Goal: Check status

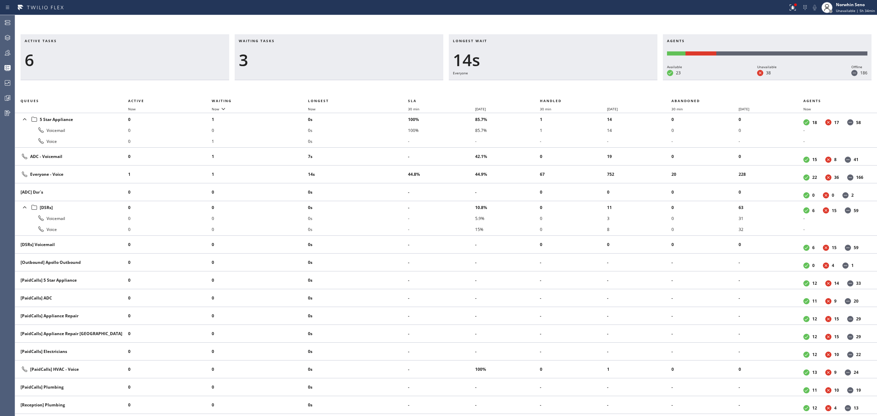
click at [176, 40] on h3 "Active tasks" at bounding box center [125, 43] width 200 height 10
click at [453, 62] on div "Active tasks 6 Waiting tasks 3 Longest wait 15s Everyone Agents Available 23 Un…" at bounding box center [446, 57] width 862 height 46
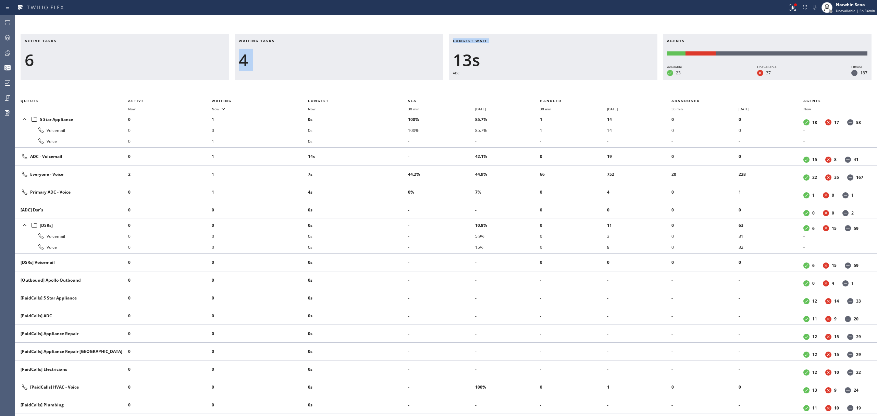
click at [439, 65] on div "Waiting tasks 4" at bounding box center [339, 57] width 209 height 46
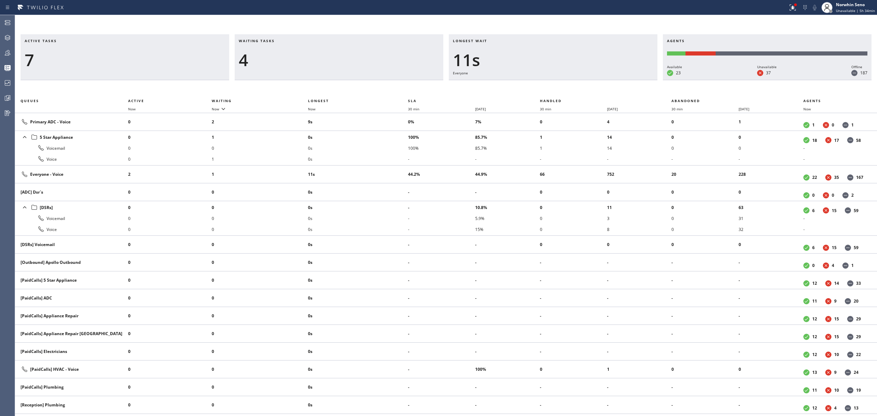
click at [439, 65] on div "Waiting tasks 4" at bounding box center [339, 57] width 209 height 46
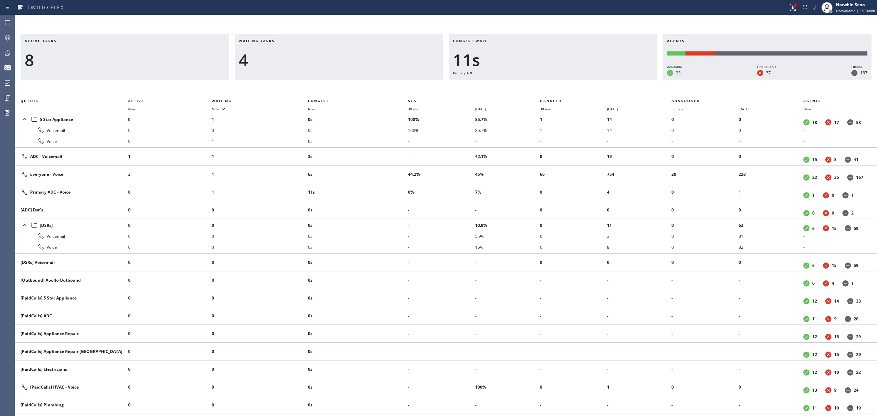
click at [439, 65] on div "Waiting tasks 4" at bounding box center [339, 57] width 209 height 46
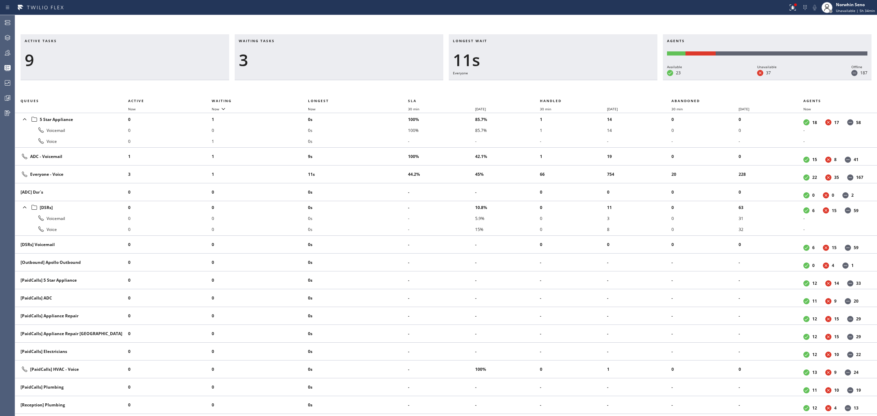
click at [439, 65] on div "Waiting tasks 3" at bounding box center [339, 57] width 209 height 46
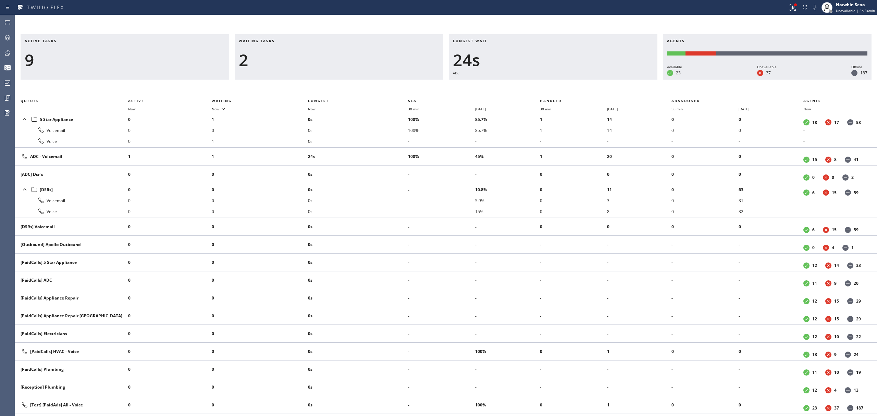
click at [439, 65] on div "Waiting tasks 2" at bounding box center [339, 57] width 209 height 46
click at [439, 65] on div "Waiting tasks 3" at bounding box center [339, 57] width 209 height 46
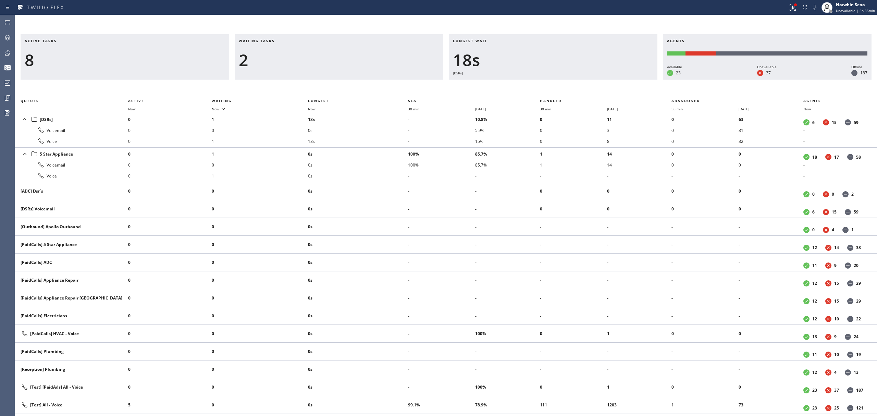
click at [439, 65] on div "Waiting tasks 2" at bounding box center [339, 57] width 209 height 46
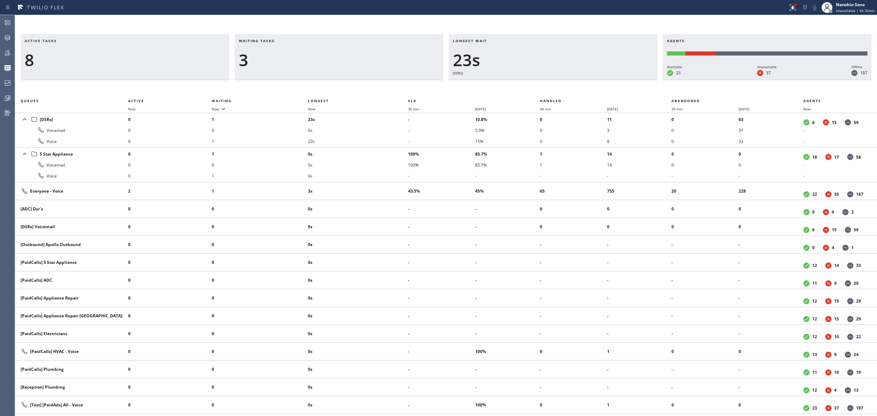
click at [439, 65] on div "Waiting tasks 3" at bounding box center [339, 57] width 209 height 46
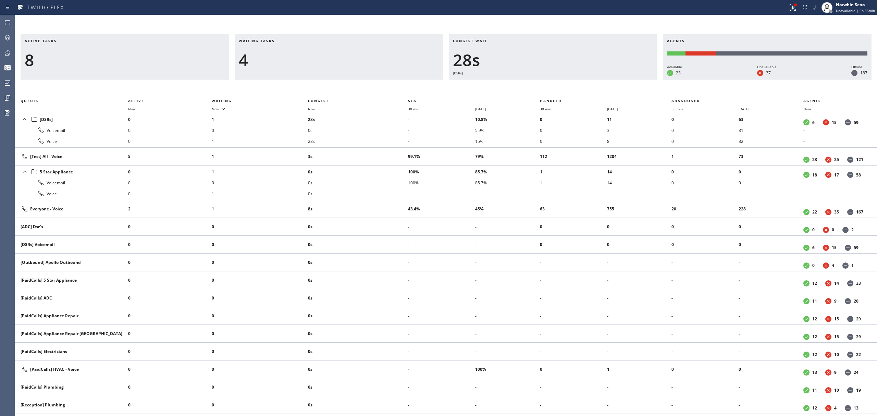
click at [439, 65] on div "Waiting tasks 4" at bounding box center [339, 57] width 209 height 46
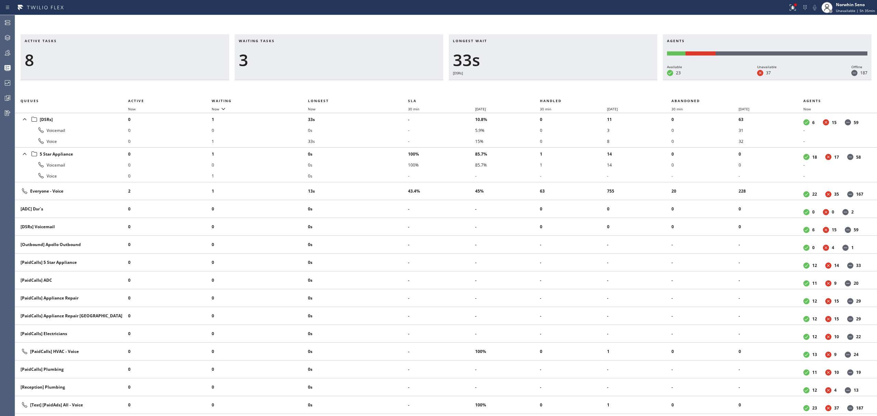
click at [439, 65] on div "Waiting tasks 3" at bounding box center [339, 57] width 209 height 46
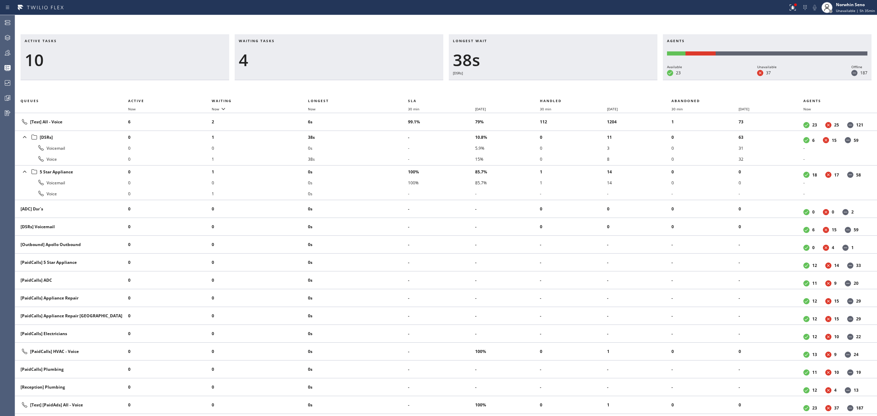
click at [439, 65] on div "Waiting tasks 4" at bounding box center [339, 57] width 209 height 46
click at [439, 65] on div "Waiting tasks 3" at bounding box center [339, 57] width 209 height 46
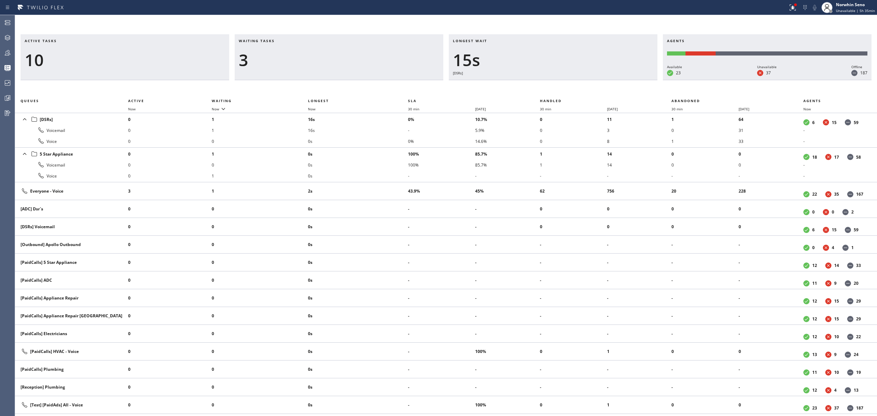
click at [439, 65] on div "Waiting tasks 3" at bounding box center [339, 57] width 209 height 46
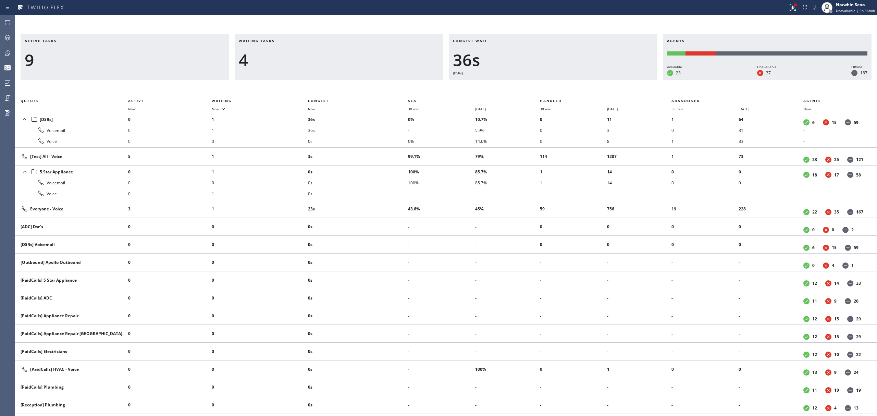
click at [439, 65] on div "Waiting tasks 4" at bounding box center [339, 57] width 209 height 46
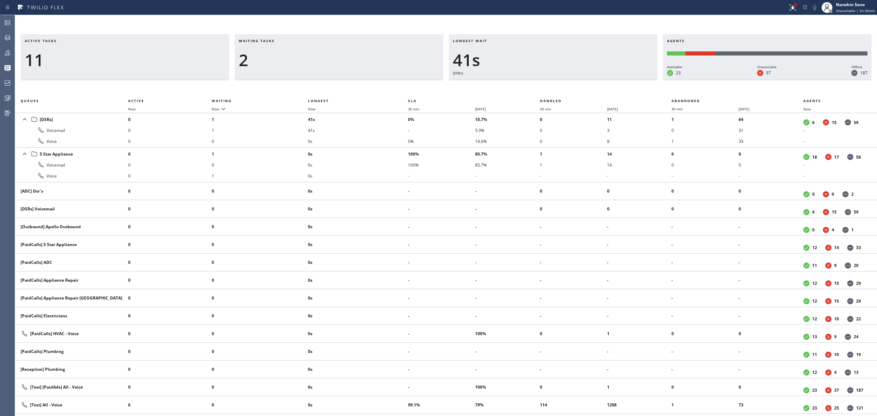
click at [439, 65] on div "Waiting tasks 2" at bounding box center [339, 57] width 209 height 46
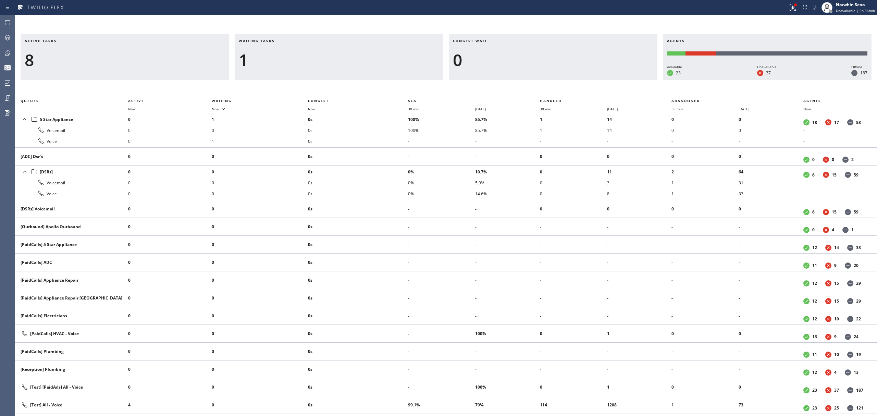
click at [439, 65] on div "Waiting tasks 1" at bounding box center [339, 57] width 209 height 46
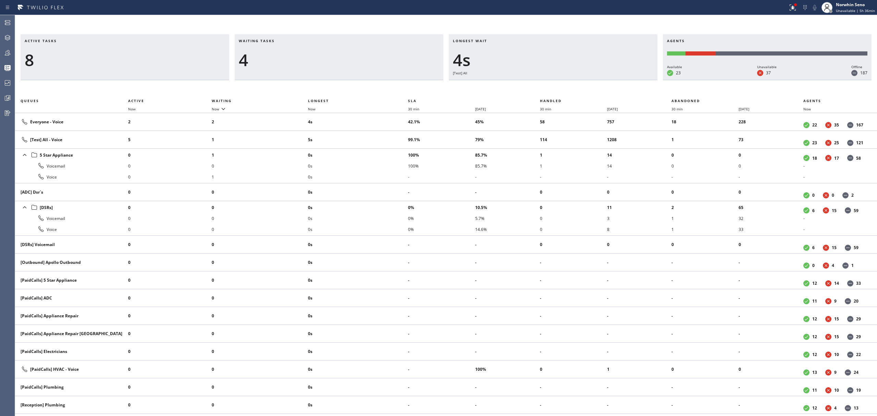
click at [439, 65] on div "Waiting tasks 4" at bounding box center [339, 57] width 209 height 46
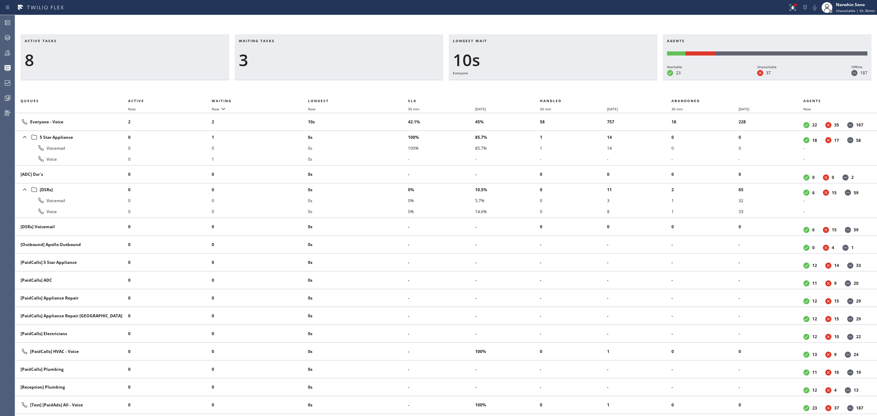
click at [439, 65] on div "Waiting tasks 3" at bounding box center [339, 57] width 209 height 46
click at [439, 65] on div "Waiting tasks 4" at bounding box center [339, 57] width 209 height 46
click at [439, 65] on div "Waiting tasks 3" at bounding box center [339, 57] width 209 height 46
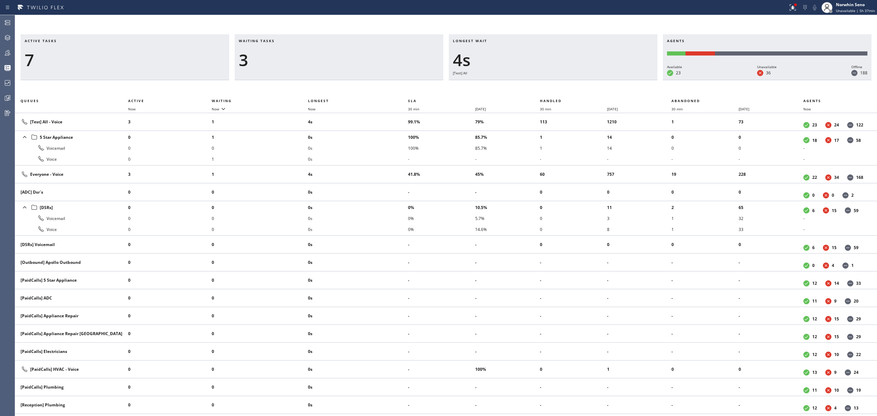
click at [439, 65] on div "Waiting tasks 3" at bounding box center [339, 57] width 209 height 46
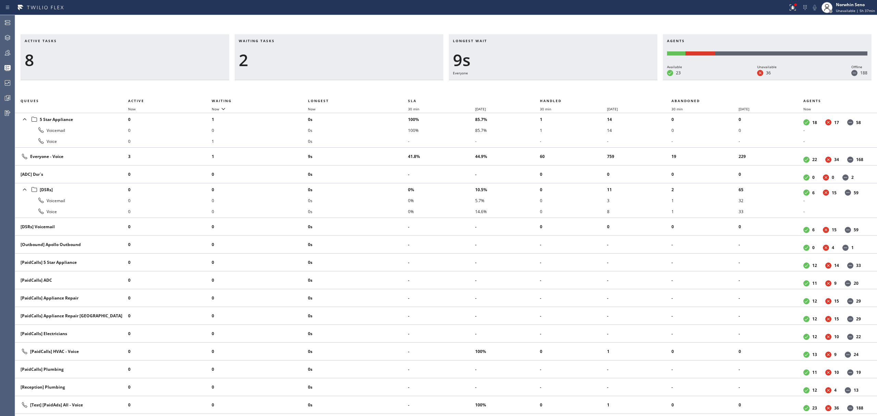
click at [439, 65] on div "Waiting tasks 2" at bounding box center [339, 57] width 209 height 46
click at [439, 65] on div "Waiting tasks 3" at bounding box center [339, 57] width 209 height 46
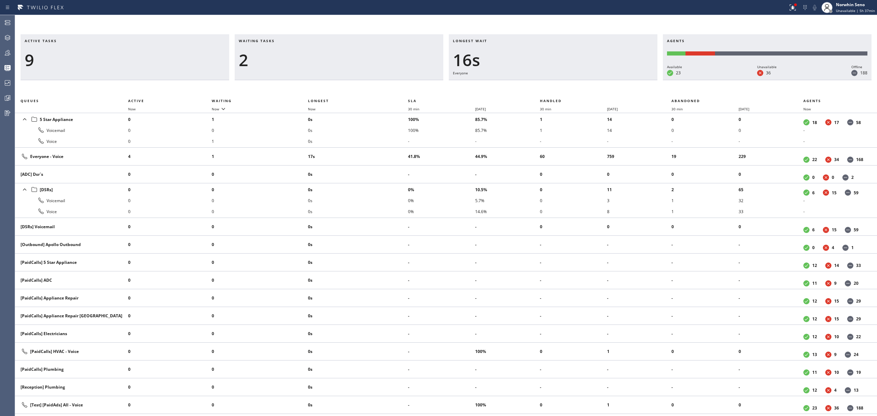
click at [439, 65] on div "Waiting tasks 2" at bounding box center [339, 57] width 209 height 46
click at [439, 65] on div "Waiting tasks 3" at bounding box center [339, 57] width 209 height 46
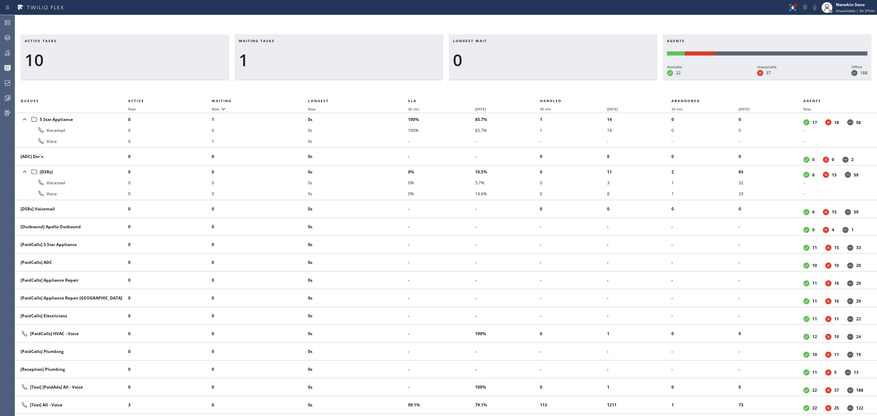
click at [439, 65] on div "Waiting tasks 1" at bounding box center [339, 57] width 209 height 46
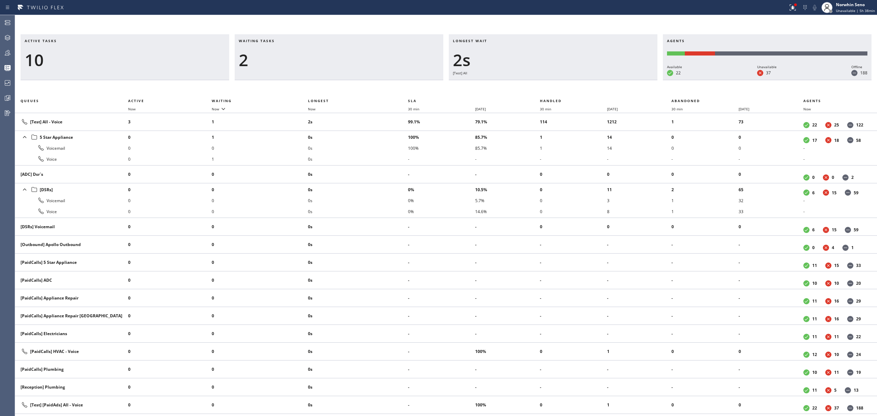
click at [439, 65] on div "Waiting tasks 2" at bounding box center [339, 57] width 209 height 46
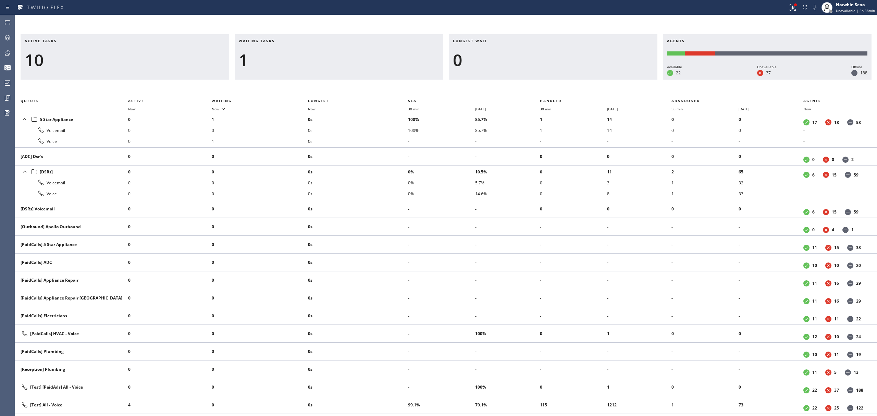
click at [439, 65] on div "Waiting tasks 1" at bounding box center [339, 57] width 209 height 46
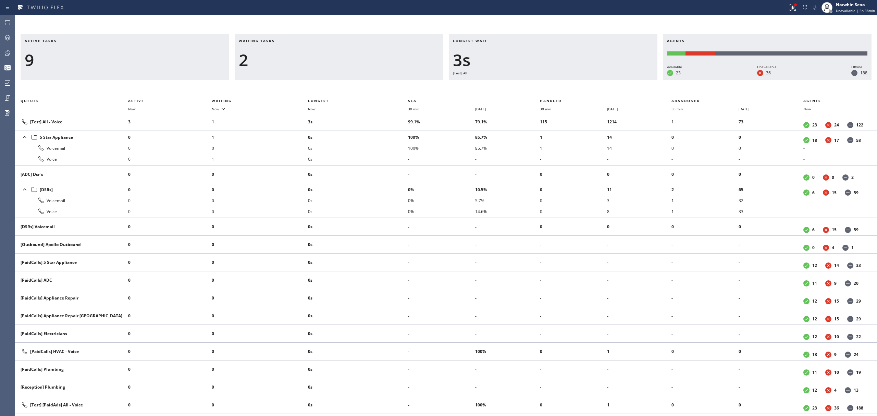
click at [439, 65] on div "Waiting tasks 2" at bounding box center [339, 57] width 209 height 46
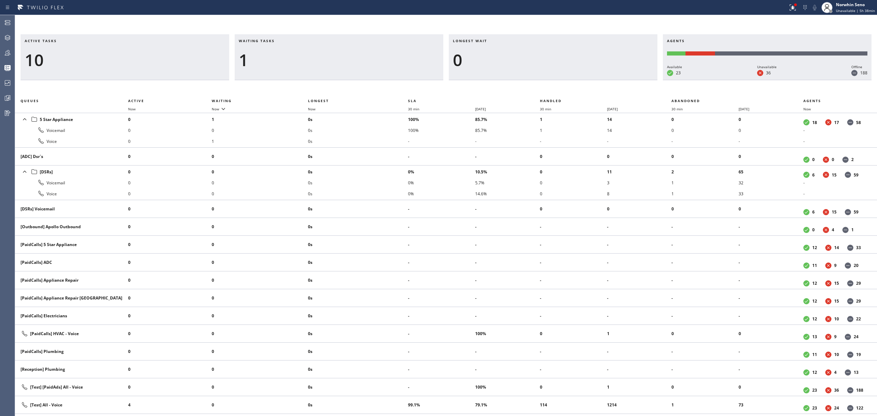
click at [439, 65] on div "Waiting tasks 1" at bounding box center [339, 57] width 209 height 46
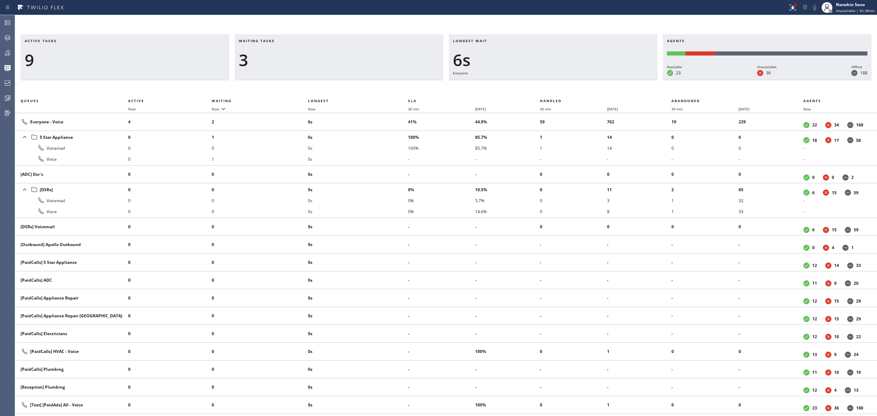
click at [439, 65] on div "Waiting tasks 3" at bounding box center [339, 57] width 209 height 46
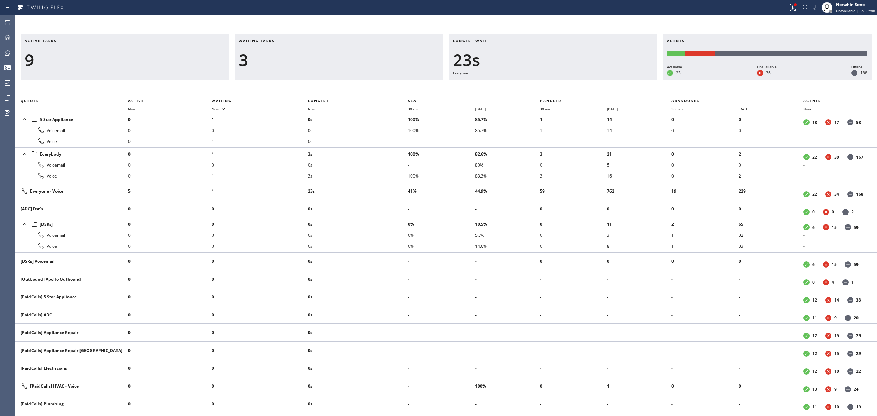
click at [439, 65] on div "Waiting tasks 3" at bounding box center [339, 57] width 209 height 46
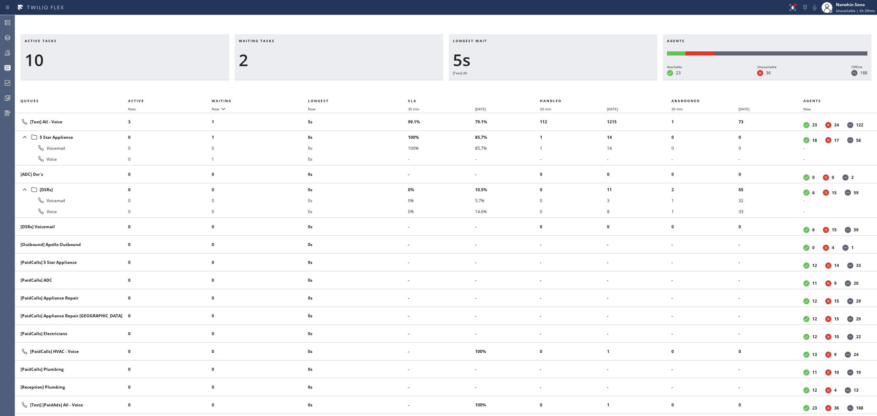
click at [439, 65] on div "Waiting tasks 2" at bounding box center [339, 57] width 209 height 46
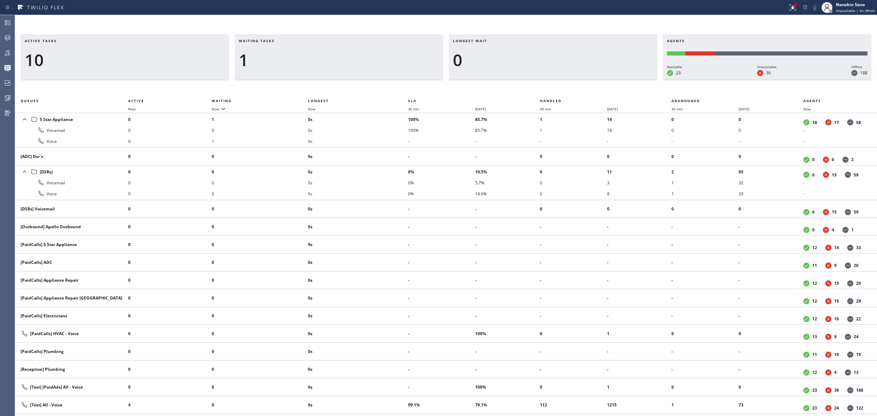
click at [439, 65] on div "Waiting tasks 1" at bounding box center [339, 57] width 209 height 46
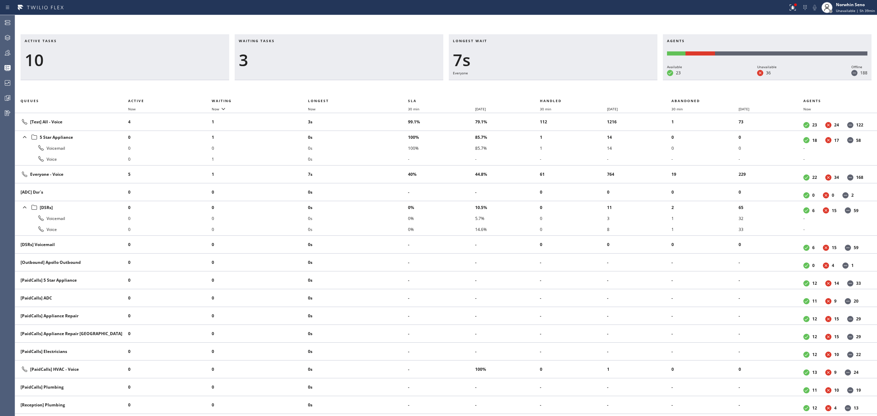
click at [439, 65] on div "Waiting tasks 3" at bounding box center [339, 57] width 209 height 46
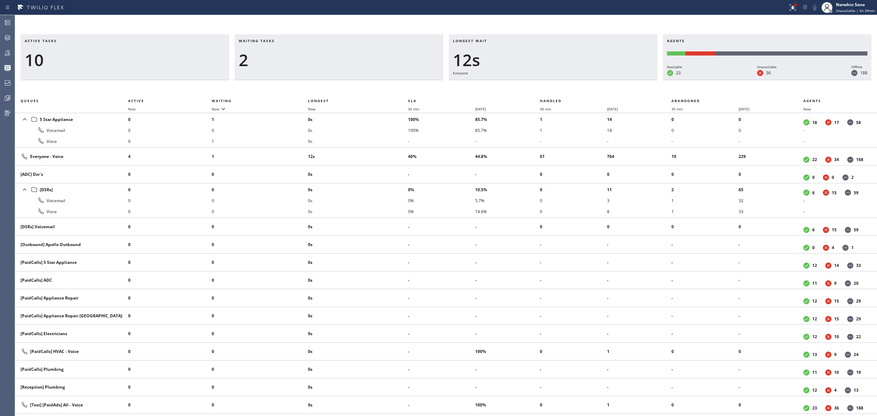
click at [439, 65] on div "Waiting tasks 2" at bounding box center [339, 57] width 209 height 46
click at [439, 65] on div "Waiting tasks 3" at bounding box center [339, 57] width 209 height 46
click at [439, 65] on div "Waiting tasks 2" at bounding box center [339, 57] width 209 height 46
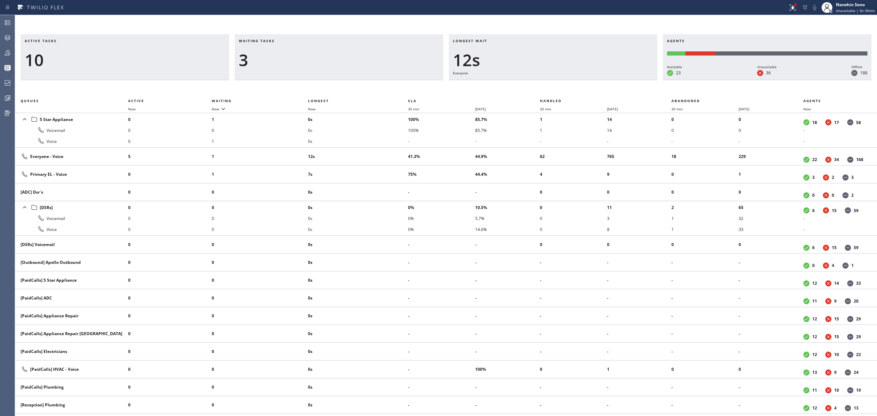
click at [439, 65] on div "Waiting tasks 3" at bounding box center [339, 57] width 209 height 46
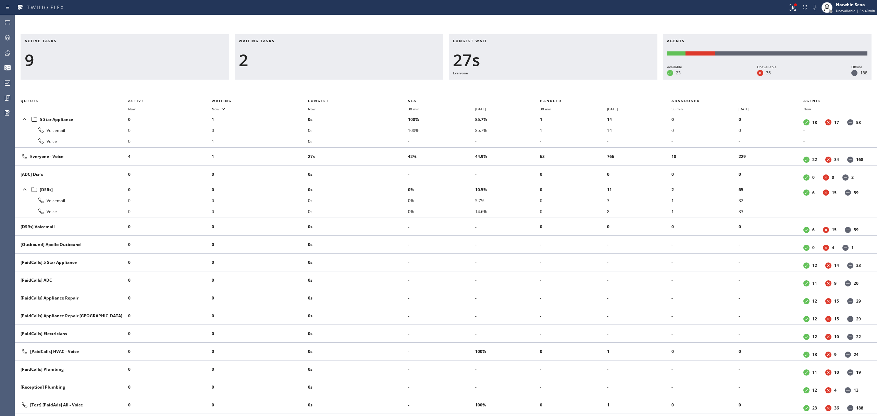
click at [439, 65] on div "Waiting tasks 2" at bounding box center [339, 57] width 209 height 46
click at [435, 64] on div "2" at bounding box center [339, 60] width 200 height 20
click at [439, 65] on div "Waiting tasks 2" at bounding box center [339, 57] width 209 height 46
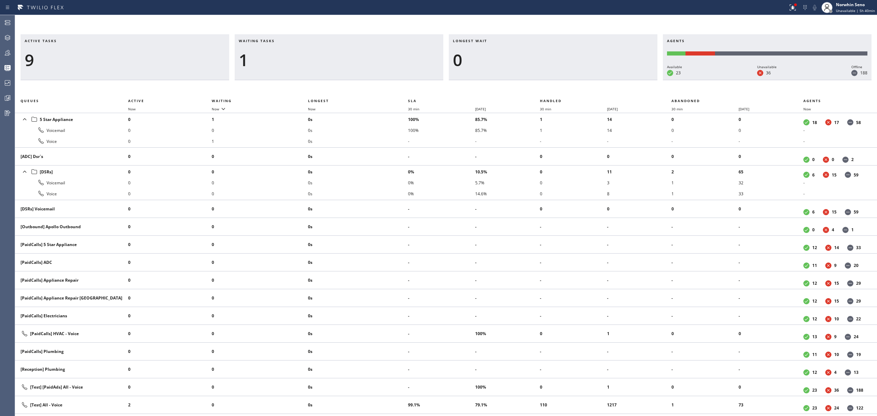
click at [439, 65] on div "Waiting tasks 1" at bounding box center [339, 57] width 209 height 46
click at [443, 53] on div "Waiting tasks 1" at bounding box center [339, 57] width 209 height 46
